Goal: Task Accomplishment & Management: Manage account settings

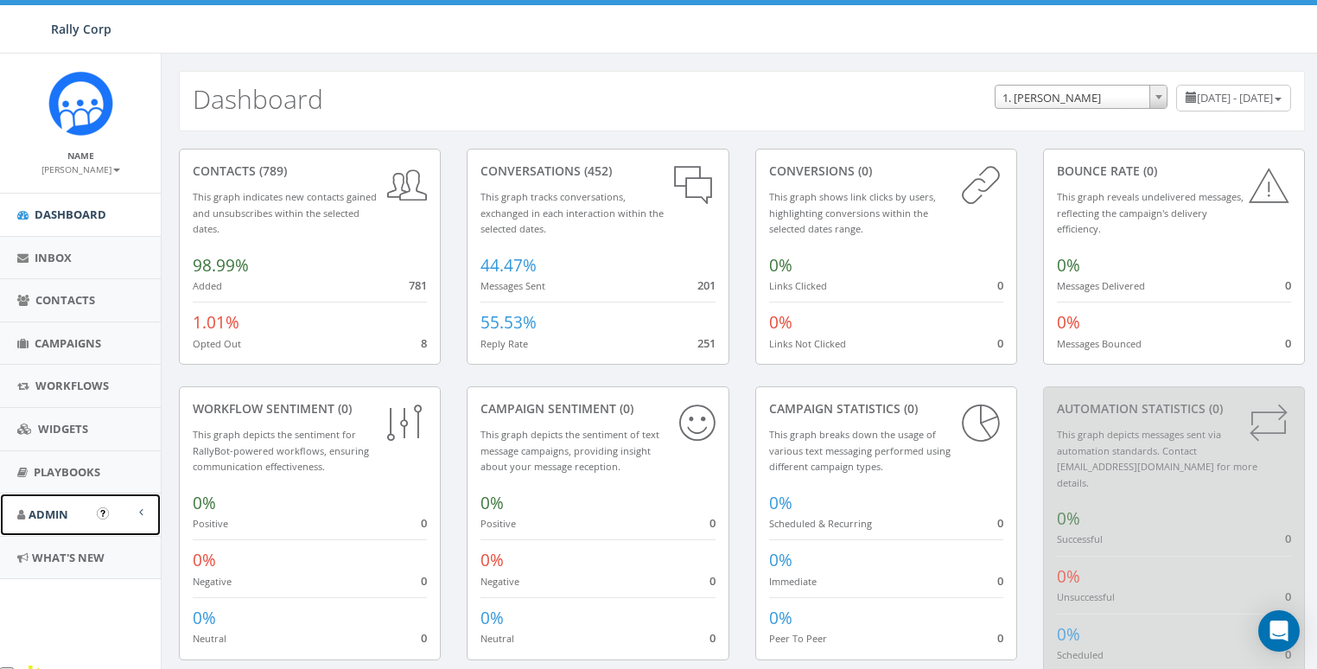
click at [74, 521] on link "Admin" at bounding box center [80, 514] width 161 height 42
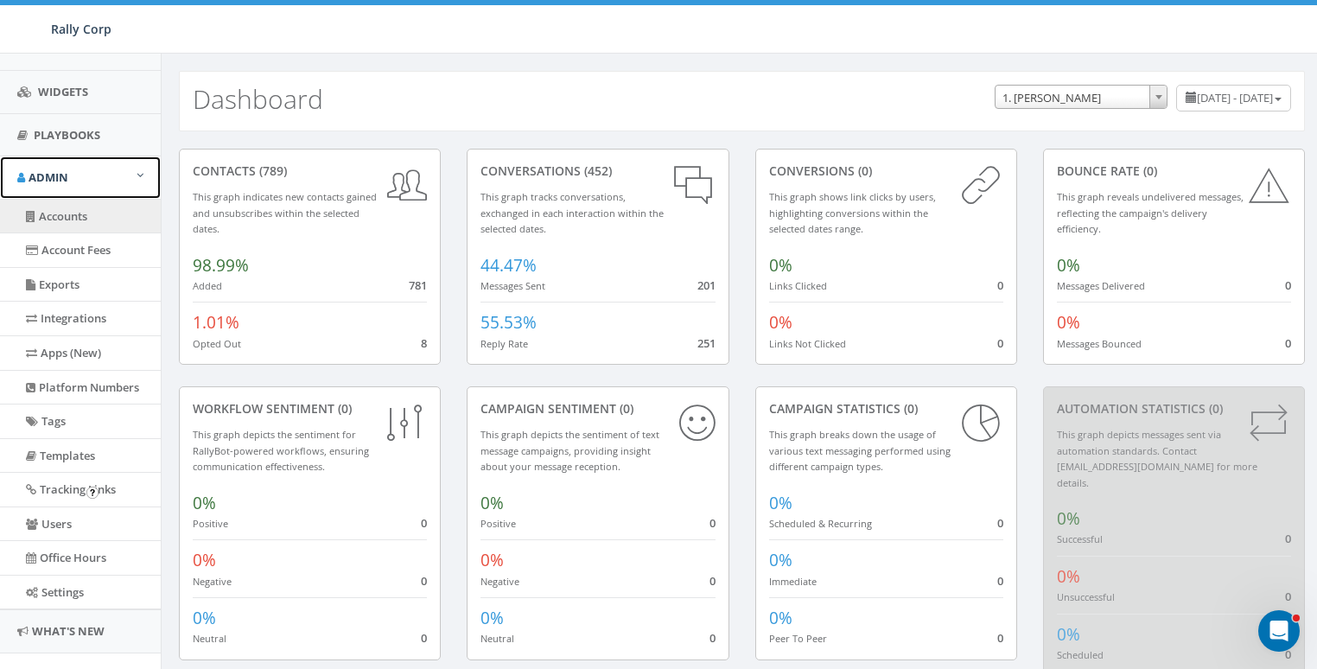
scroll to position [365, 0]
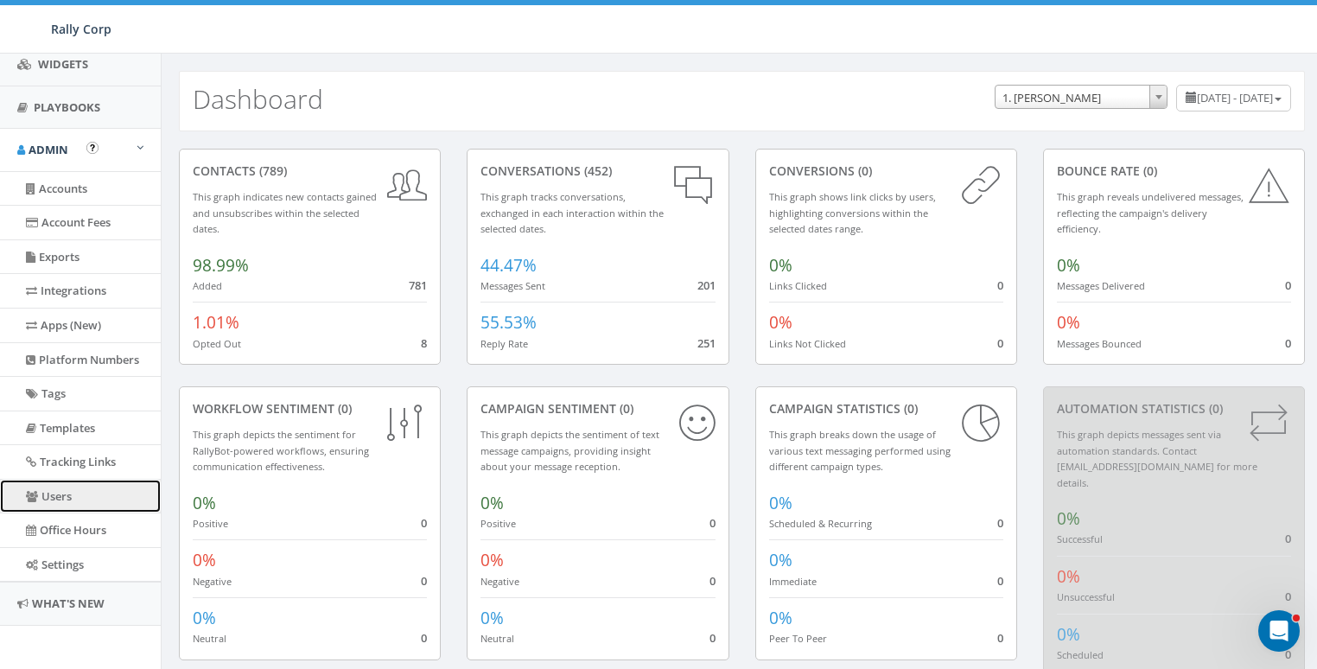
click at [78, 499] on link "Users" at bounding box center [80, 497] width 161 height 34
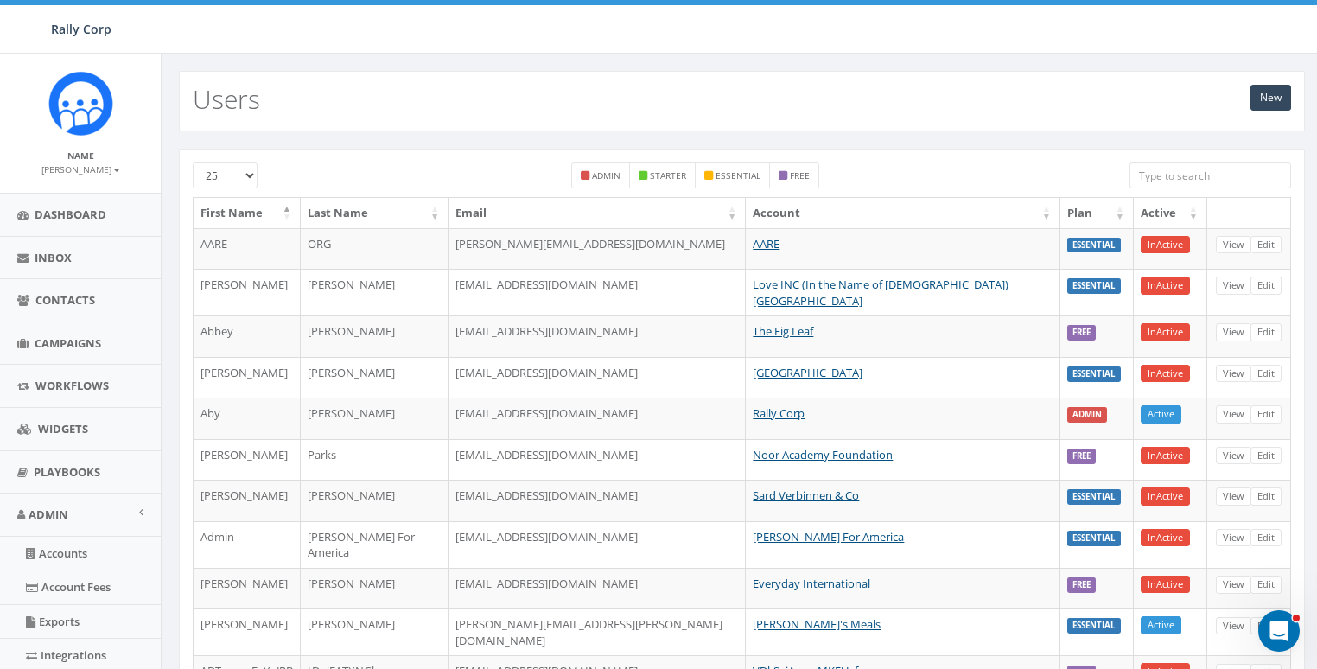
click at [1209, 175] on input "search" at bounding box center [1210, 175] width 162 height 26
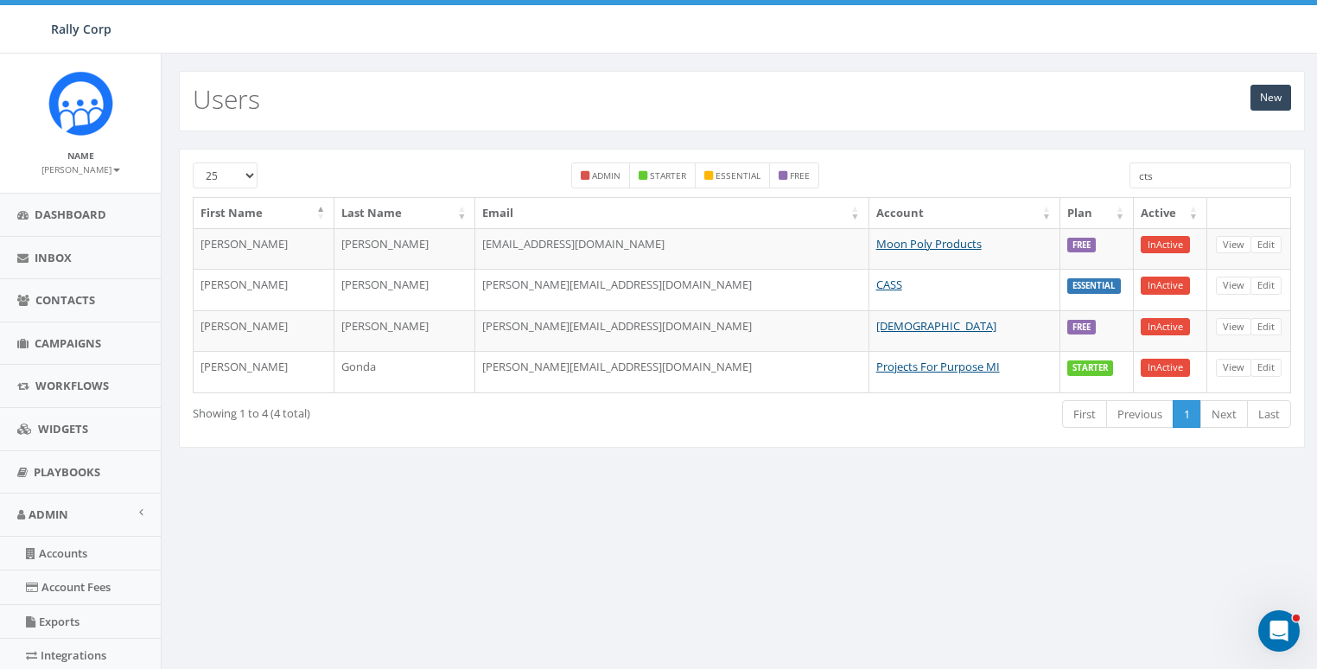
paste input "dpotemkin@cst.edu"
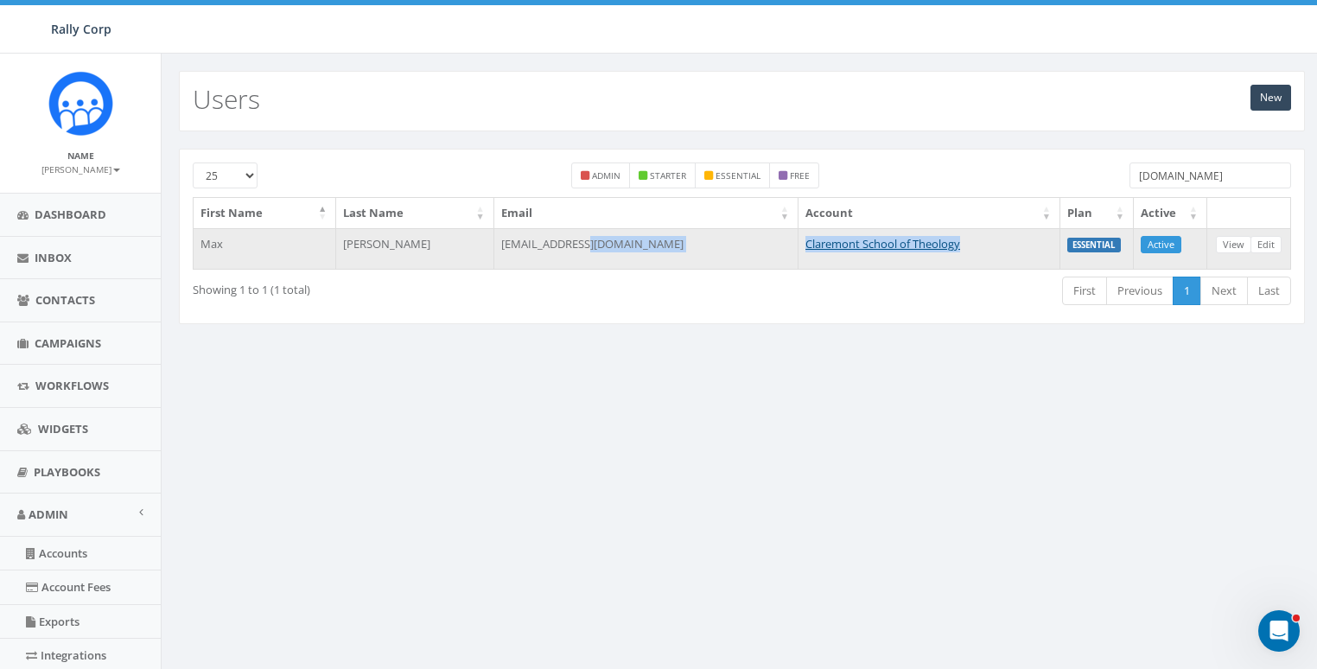
drag, startPoint x: 921, startPoint y: 239, endPoint x: 722, endPoint y: 240, distance: 198.7
click at [722, 240] on tr "Max Wedel mwedel@cst.edu Claremont School of Theology ESSENTIAL Active View Edit" at bounding box center [742, 248] width 1097 height 41
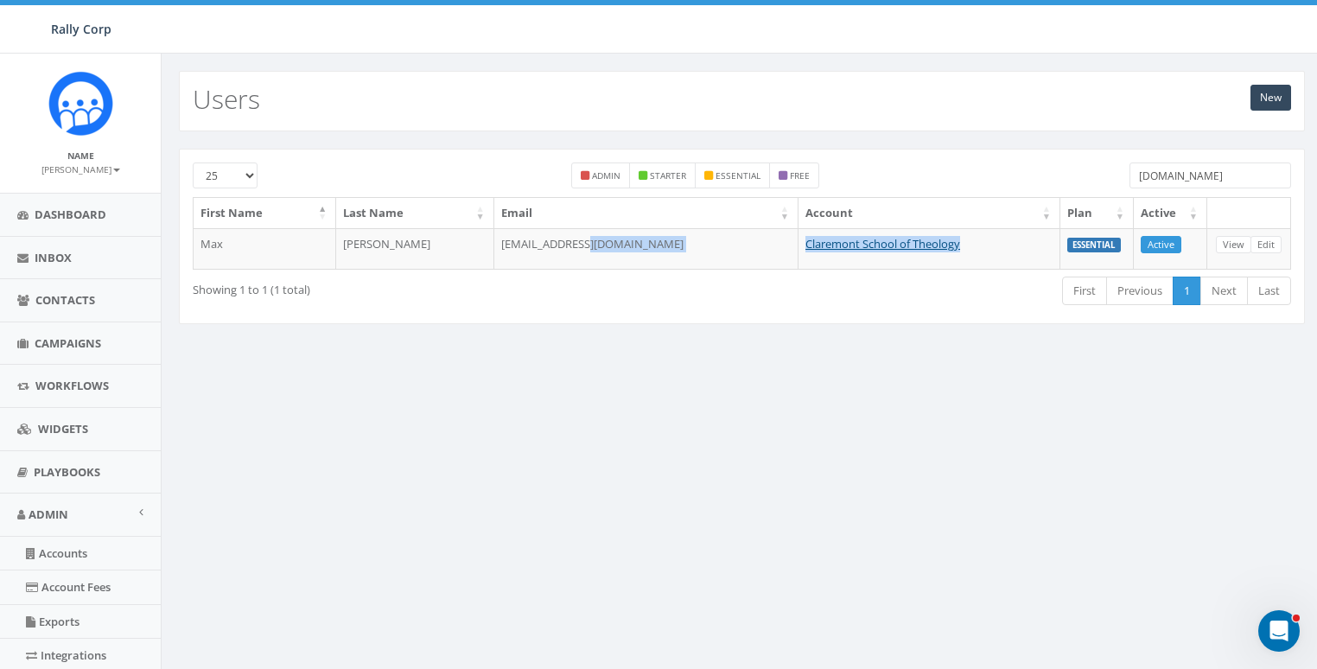
copy tr "Claremont School of Theology"
click at [1204, 168] on input "cst.edu" at bounding box center [1210, 175] width 162 height 26
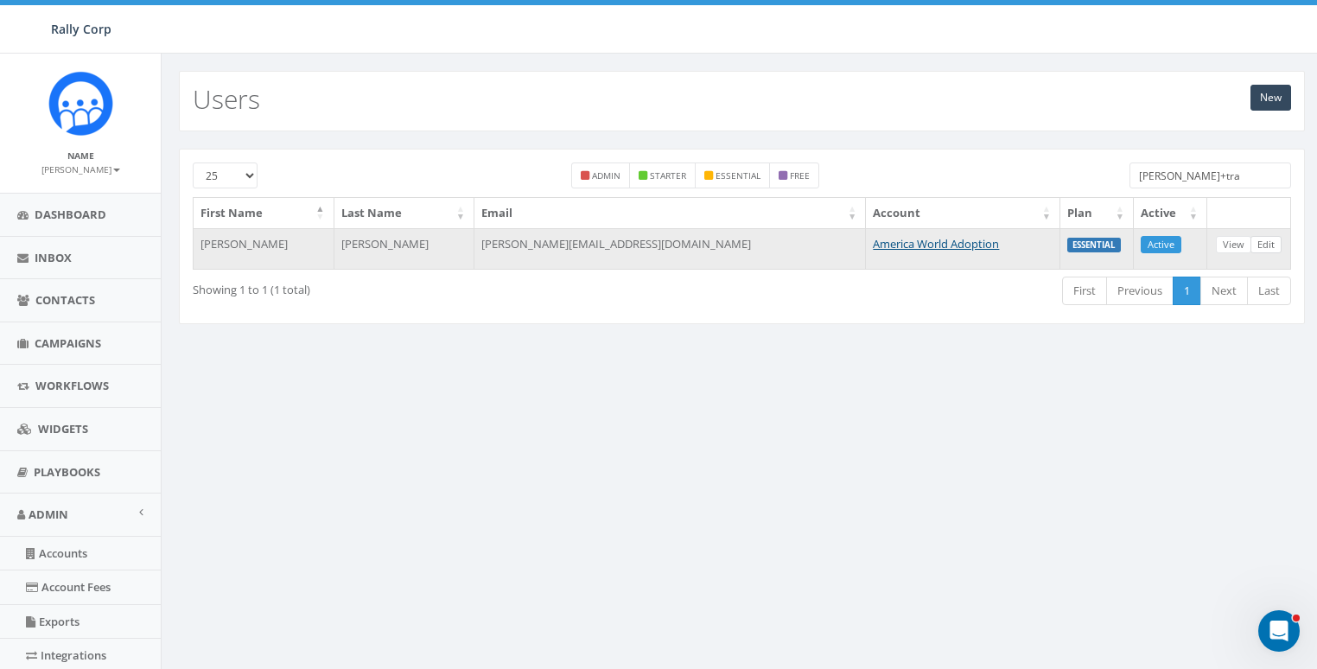
type input "james+tra"
click at [1267, 242] on link "Edit" at bounding box center [1265, 245] width 31 height 18
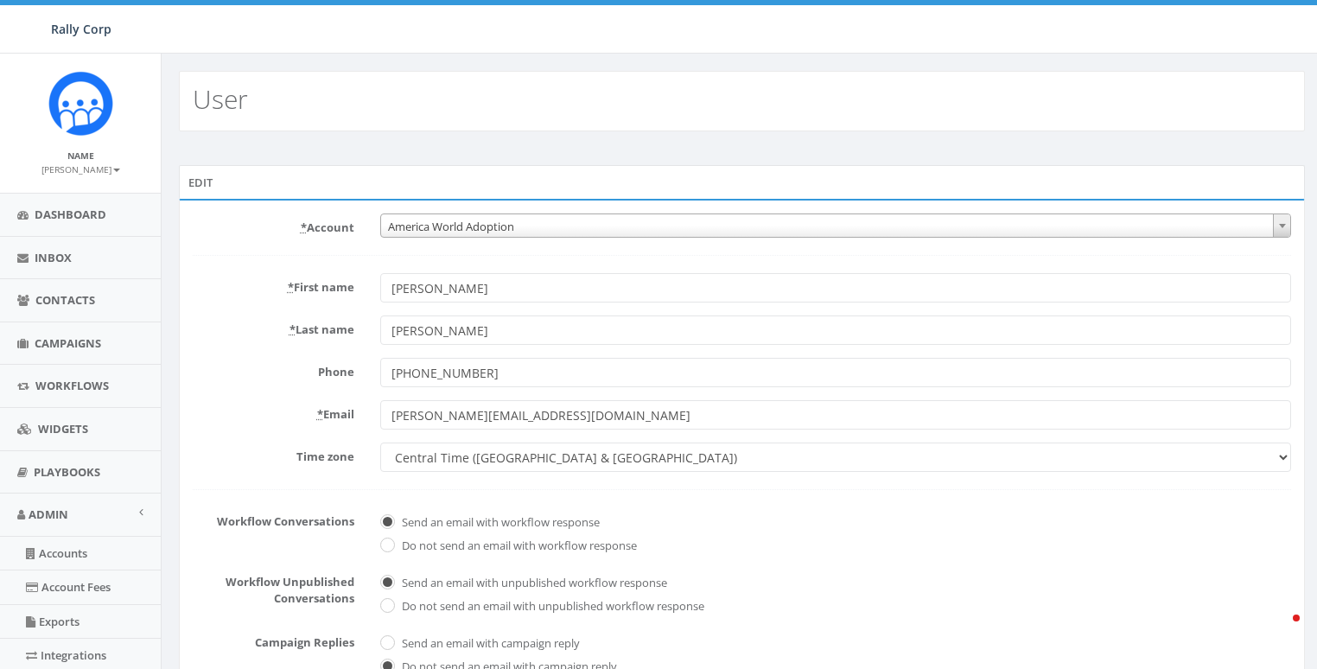
click at [446, 206] on div "* Account 10,000 Degrees 10 CAN, Inc. 180 Skate 1. [PERSON_NAME] 2Life Communit…" at bounding box center [742, 513] width 1126 height 629
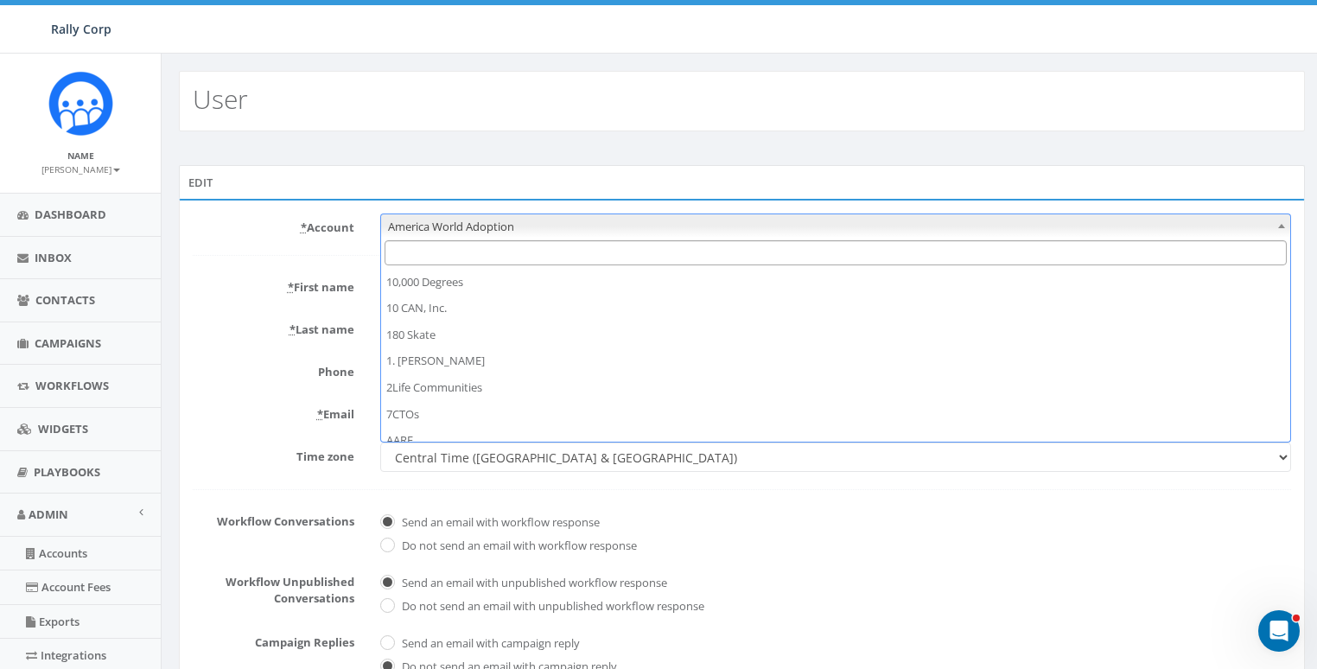
click at [445, 224] on span "America World Adoption" at bounding box center [836, 226] width 910 height 24
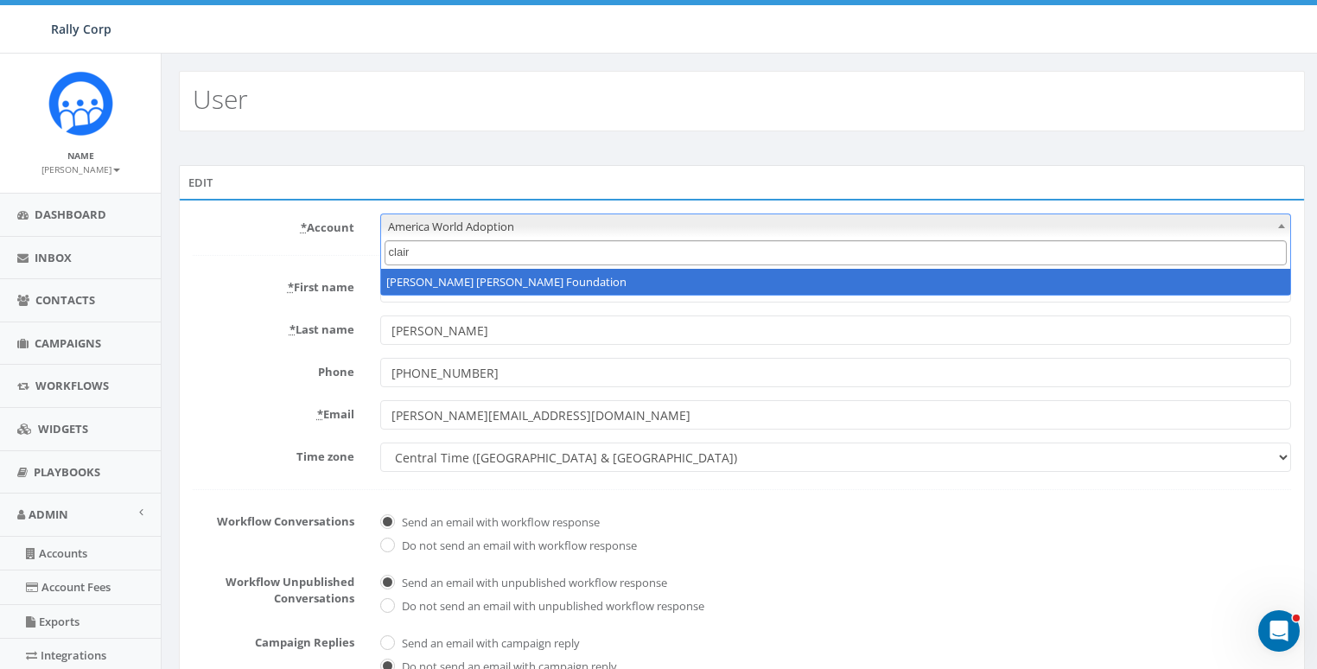
type input "clair"
select select "382"
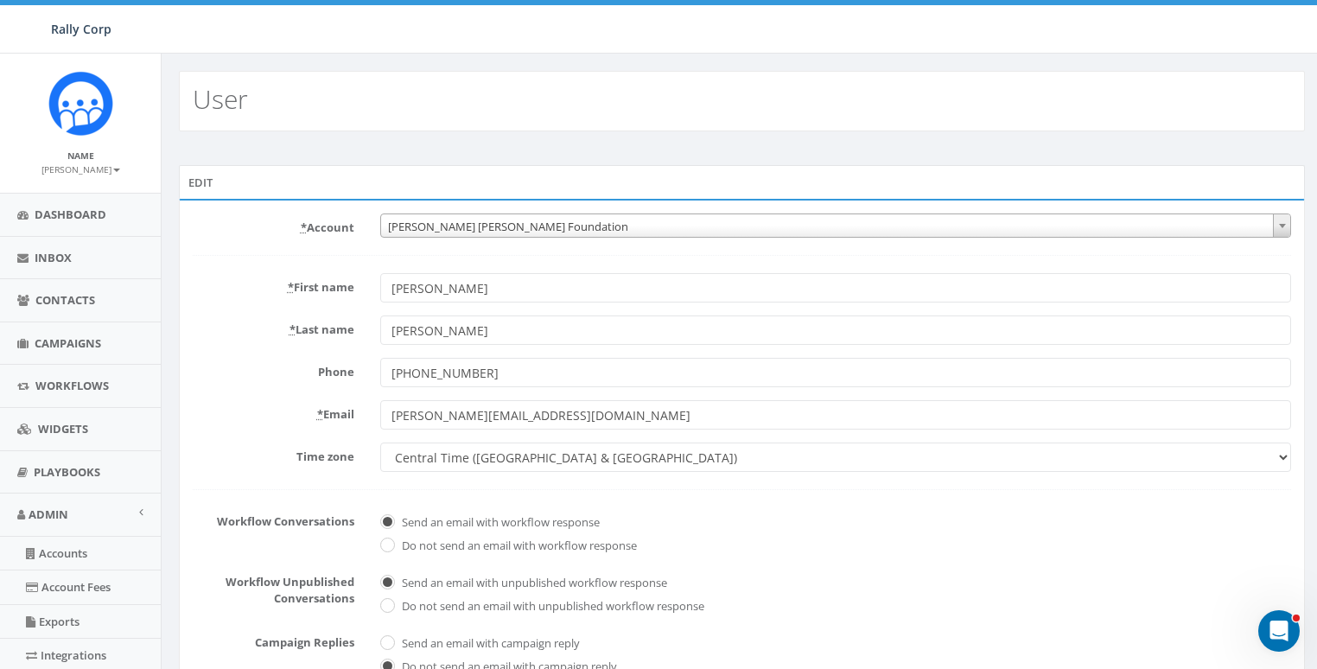
drag, startPoint x: 436, startPoint y: 213, endPoint x: 436, endPoint y: 226, distance: 12.1
click at [436, 214] on span "Claire Marie Foundation" at bounding box center [836, 226] width 910 height 24
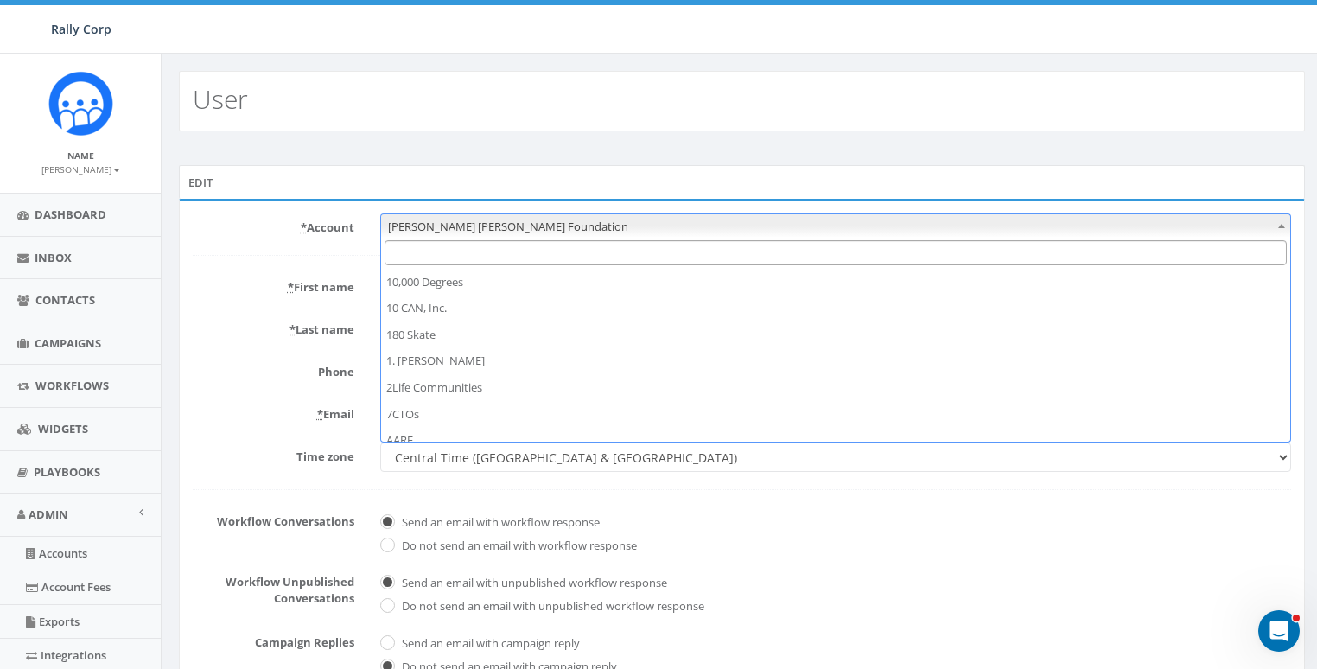
scroll to position [4568, 0]
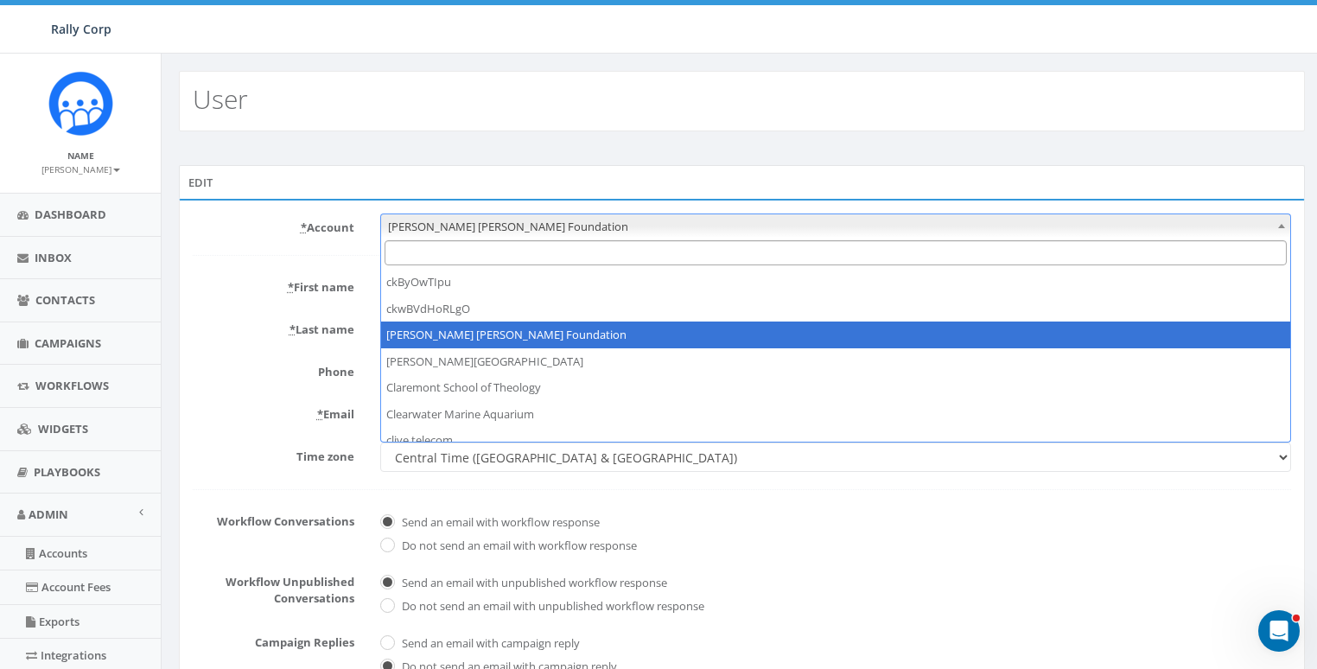
click at [431, 253] on input "Search" at bounding box center [835, 252] width 903 height 25
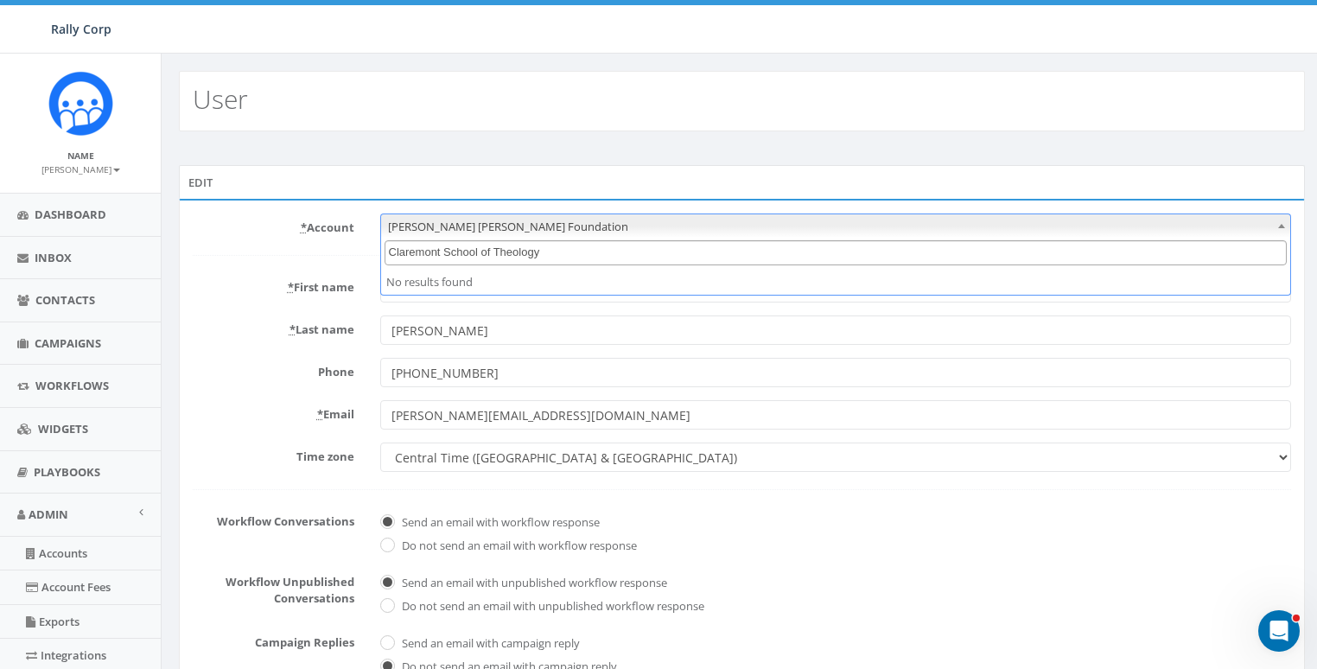
drag, startPoint x: 414, startPoint y: 251, endPoint x: 340, endPoint y: 249, distance: 73.5
click at [340, 249] on body "Rally Corp Rally Corp Profile Sign Out 0.75 % of Available Amount Used You have…" at bounding box center [658, 334] width 1317 height 669
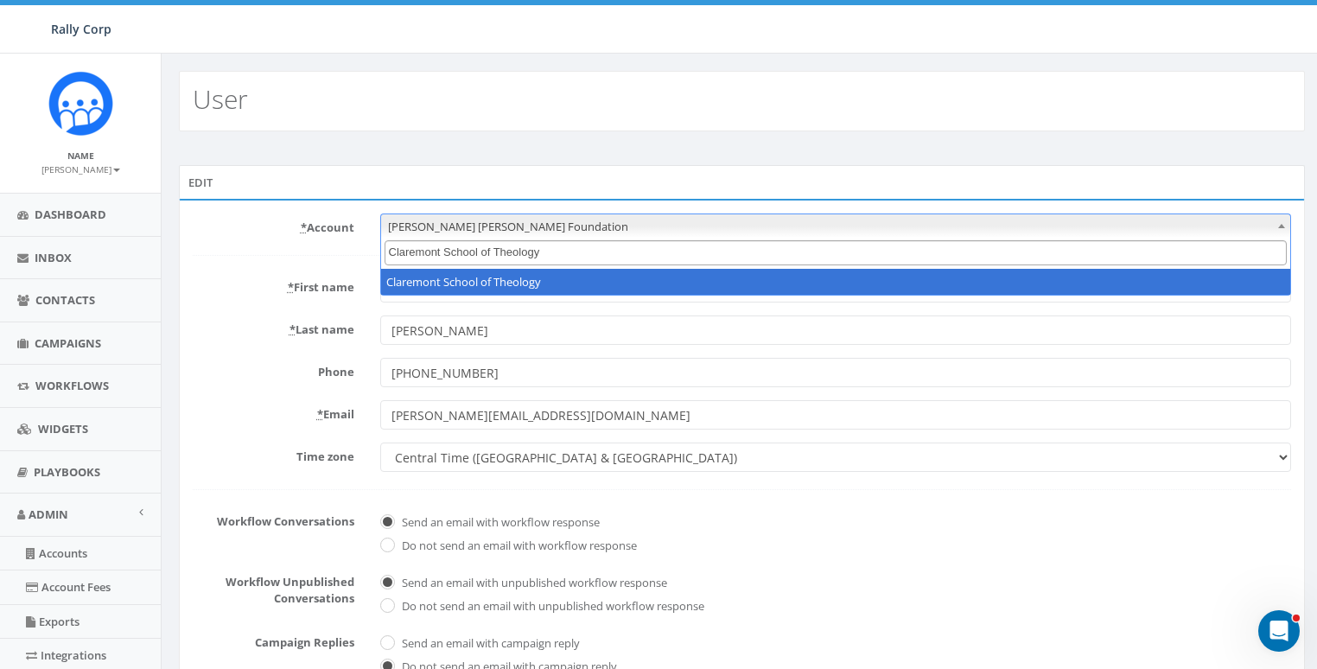
type input "Claremont School of Theology"
select select "1393"
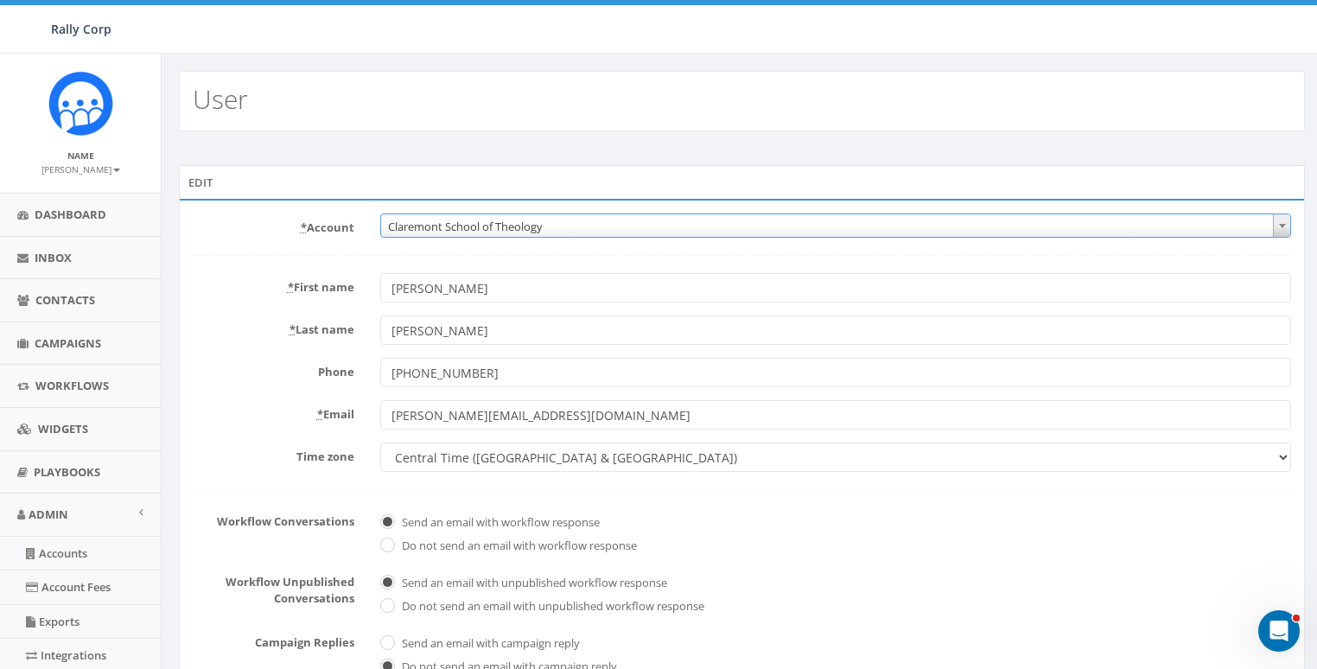
scroll to position [365, 0]
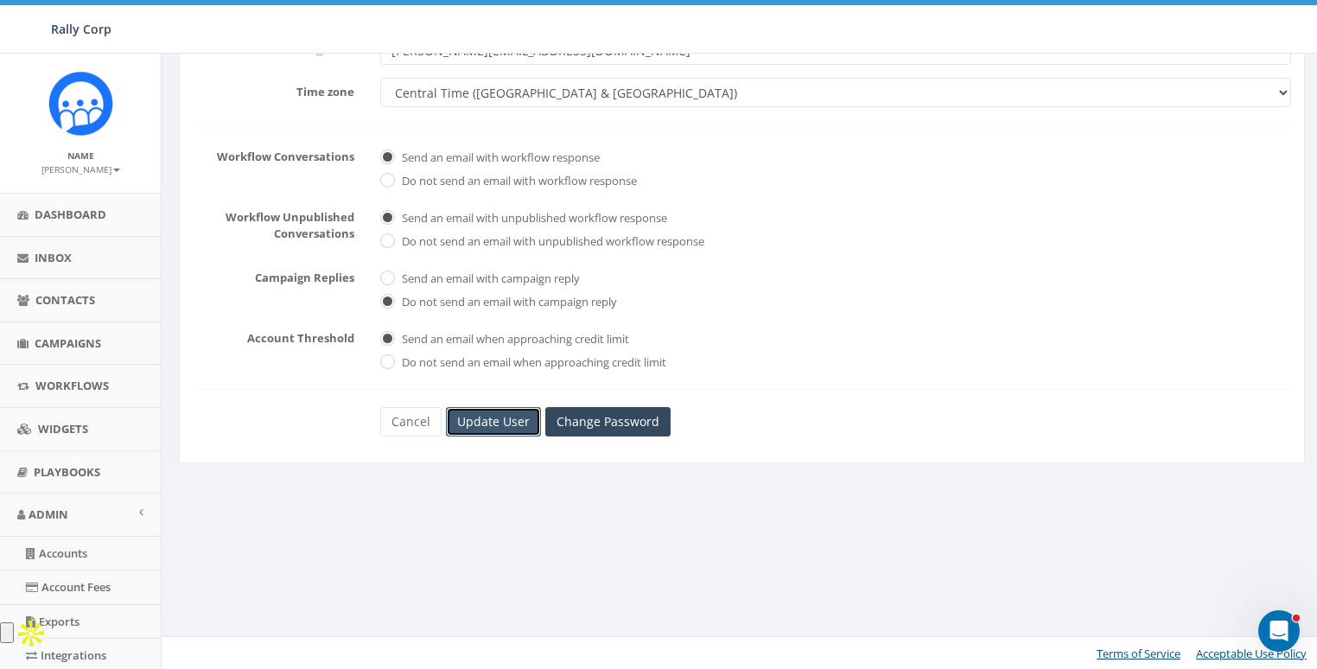
click at [486, 407] on input "Update User" at bounding box center [493, 421] width 95 height 29
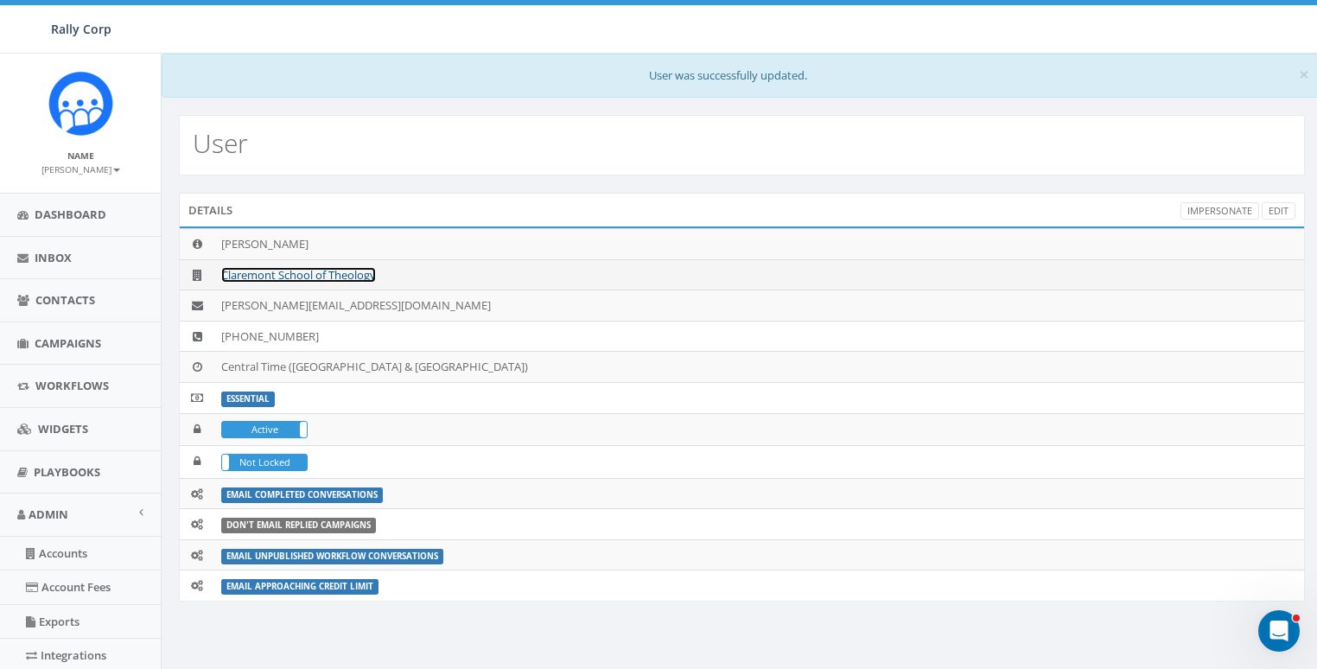
click at [291, 275] on link "Claremont School of Theology" at bounding box center [298, 275] width 155 height 16
